Goal: Task Accomplishment & Management: Use online tool/utility

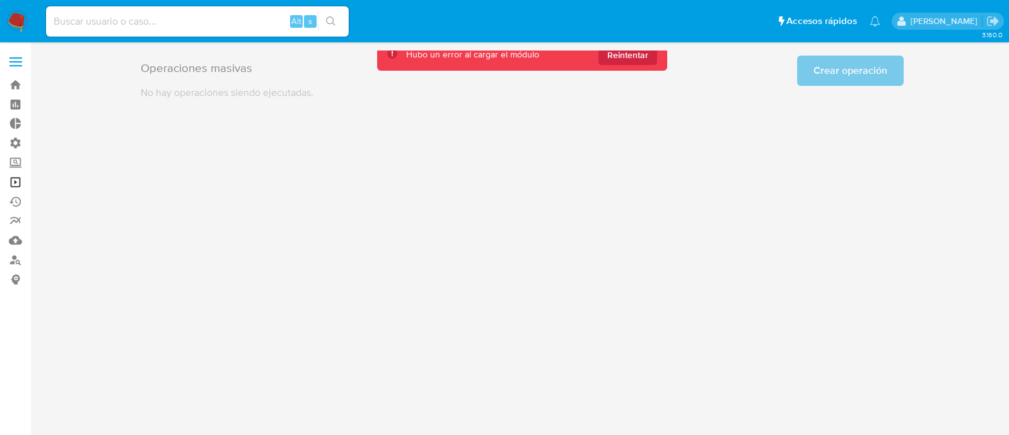
click at [11, 182] on link "Operaciones masivas" at bounding box center [75, 182] width 150 height 20
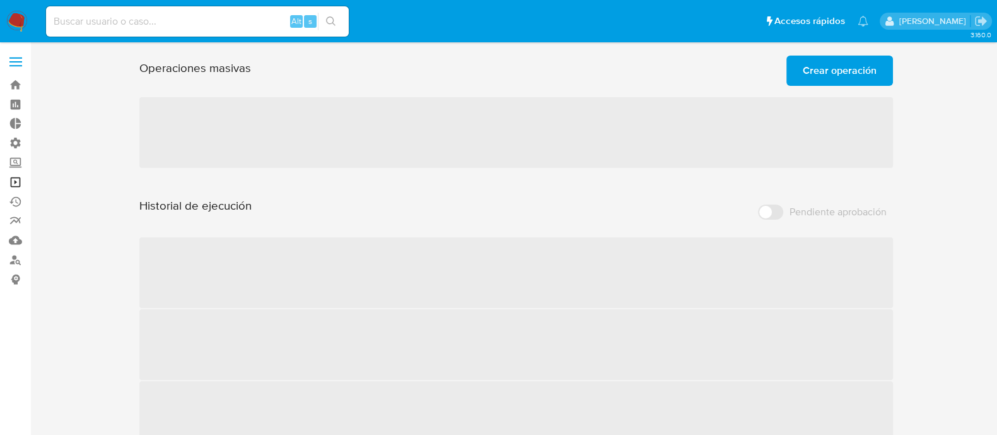
click at [16, 179] on link "Operaciones masivas" at bounding box center [75, 182] width 150 height 20
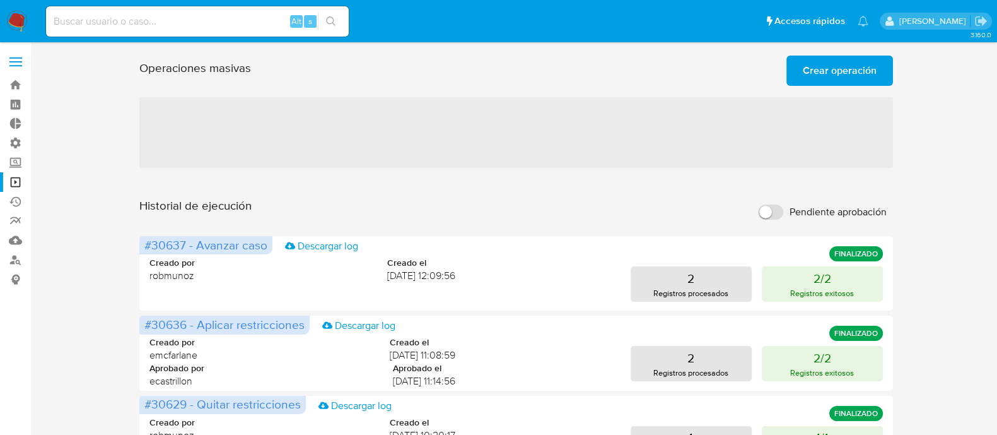
click at [855, 66] on span "Crear operación" at bounding box center [840, 71] width 74 height 28
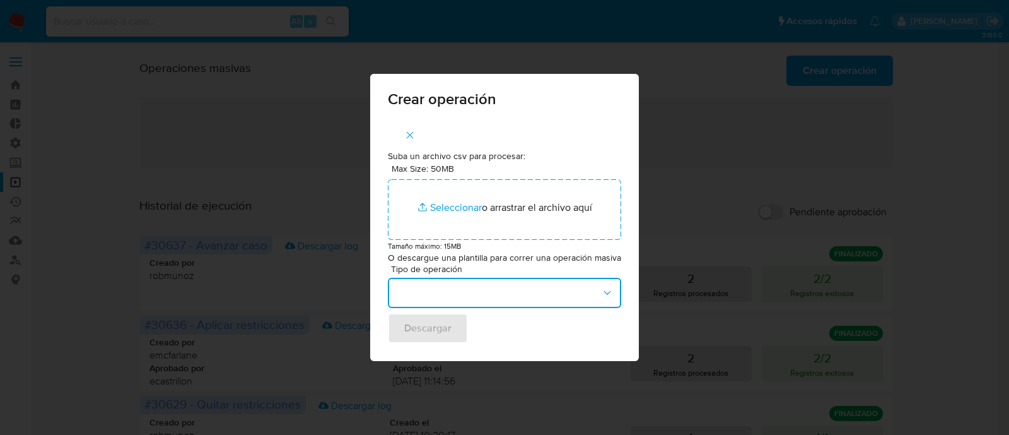
click at [438, 291] on button "button" at bounding box center [504, 293] width 233 height 30
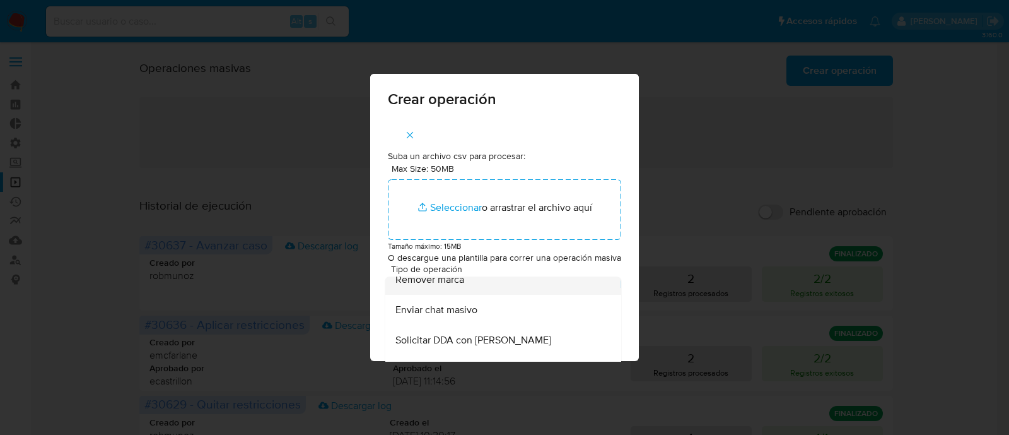
scroll to position [551, 0]
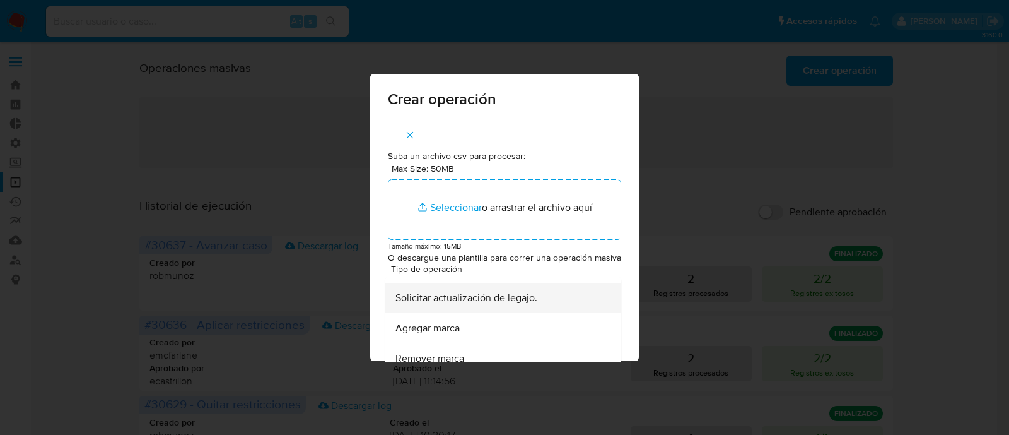
click at [485, 304] on span "Solicitar actualización de legajo." at bounding box center [467, 297] width 142 height 13
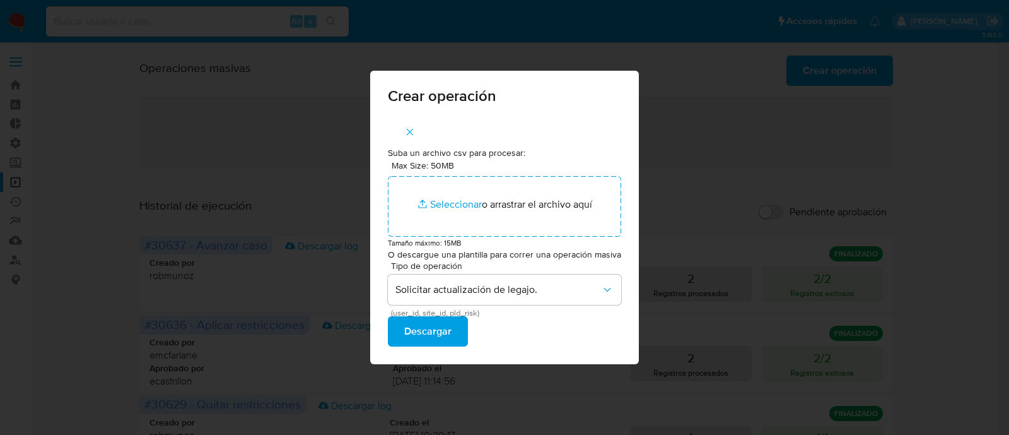
click at [466, 332] on button "Descargar" at bounding box center [428, 331] width 80 height 30
click at [718, 251] on div "Crear operación Suba un archivo csv para procesar: Max Size: 50MB Seleccionar a…" at bounding box center [504, 217] width 1009 height 435
